Goal: Purchase product/service

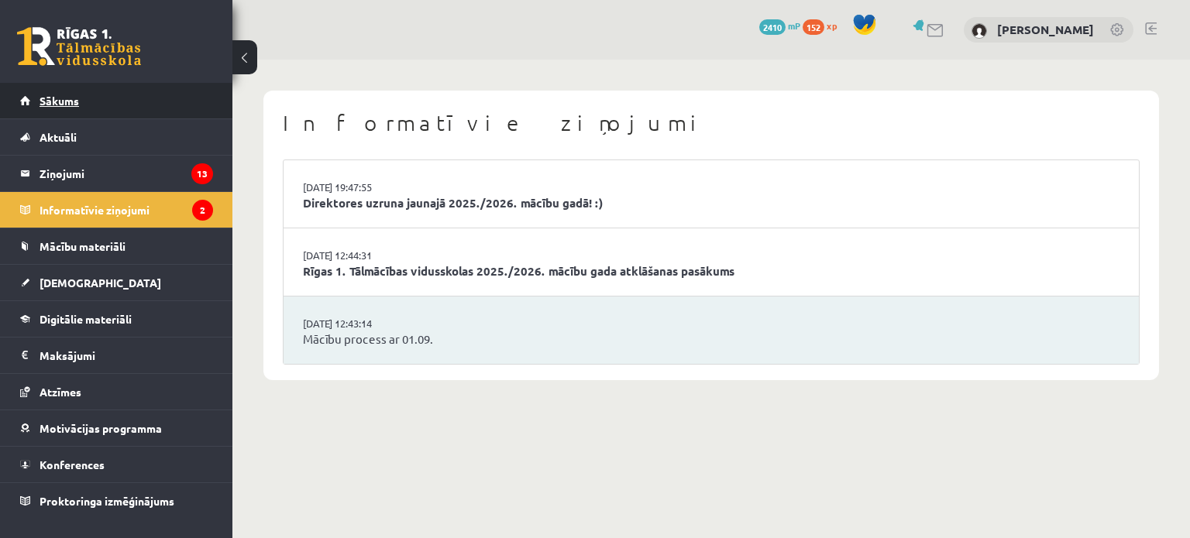
click at [76, 103] on span "Sākums" at bounding box center [60, 101] width 40 height 14
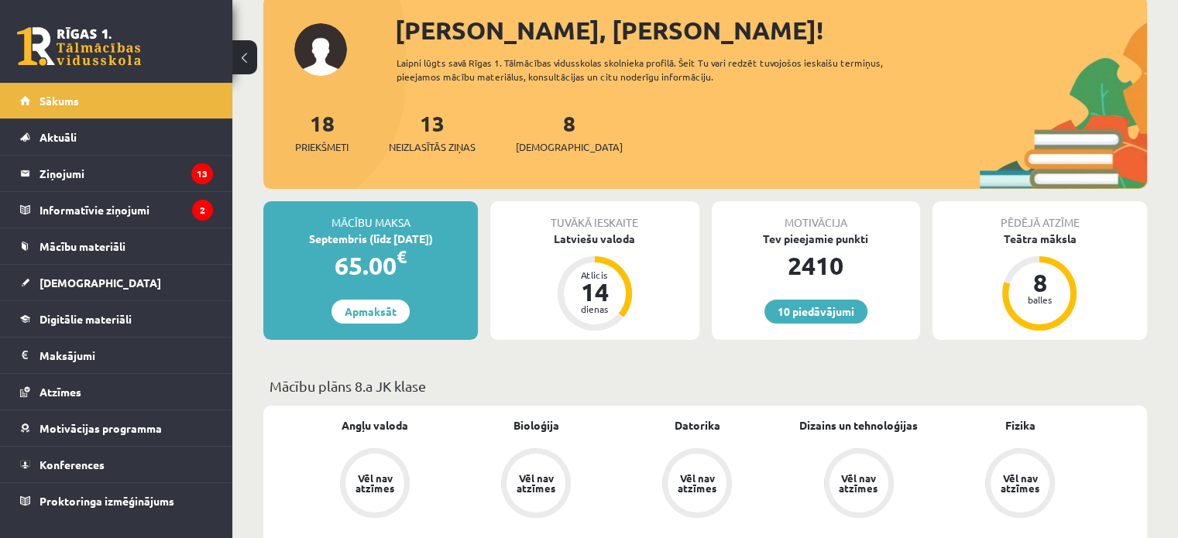
scroll to position [232, 0]
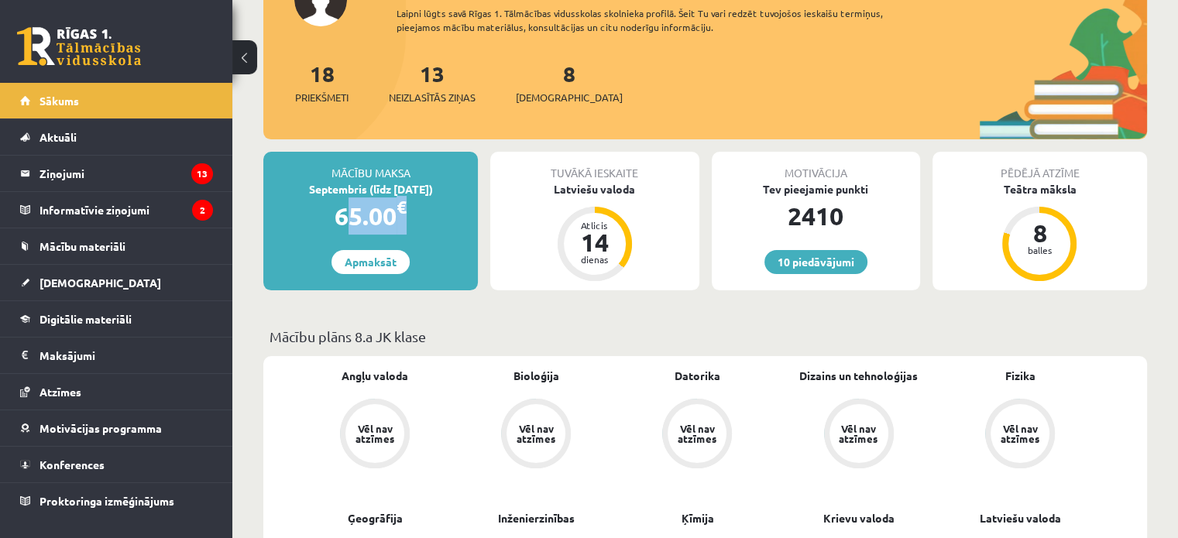
drag, startPoint x: 406, startPoint y: 219, endPoint x: 321, endPoint y: 208, distance: 85.1
click at [321, 208] on div "65.00 €" at bounding box center [370, 216] width 215 height 37
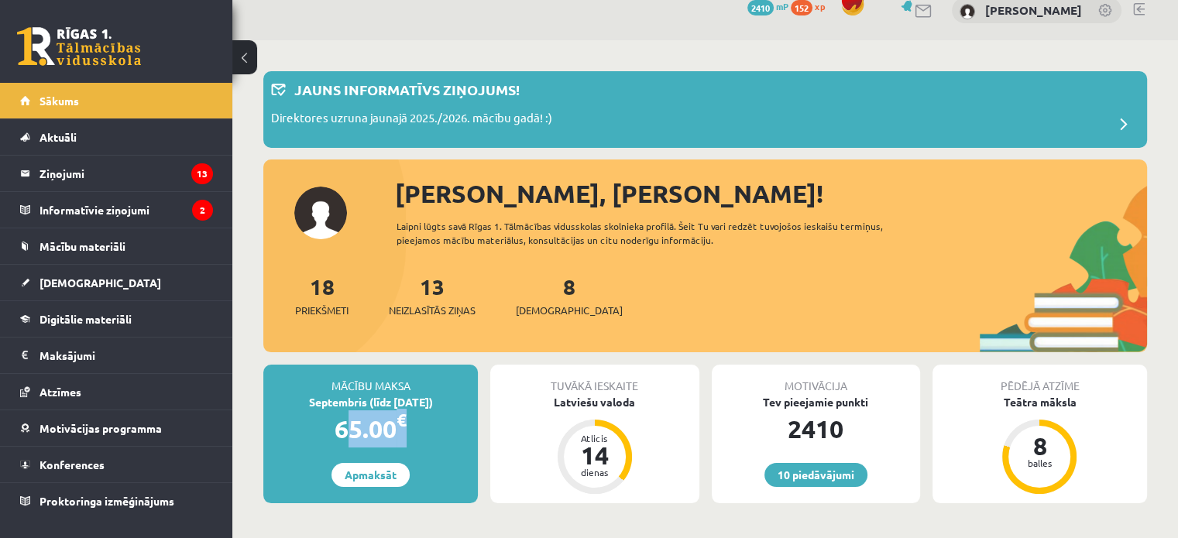
scroll to position [0, 0]
